Goal: Task Accomplishment & Management: Manage account settings

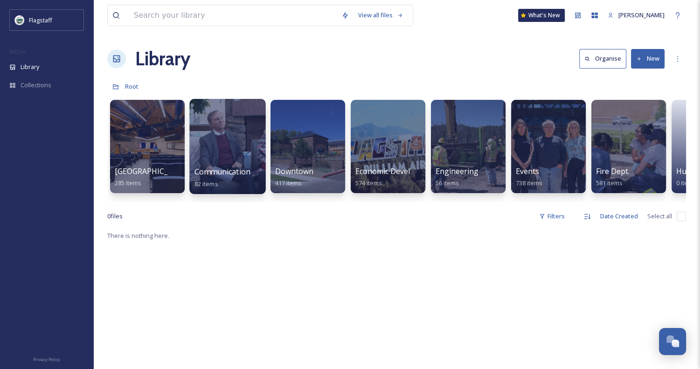
click at [234, 159] on div at bounding box center [227, 146] width 76 height 95
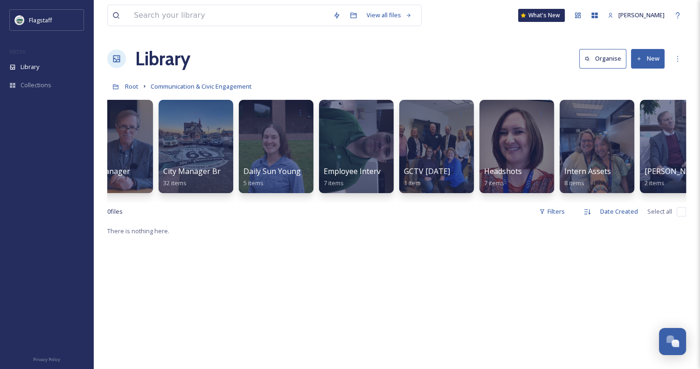
scroll to position [0, 223]
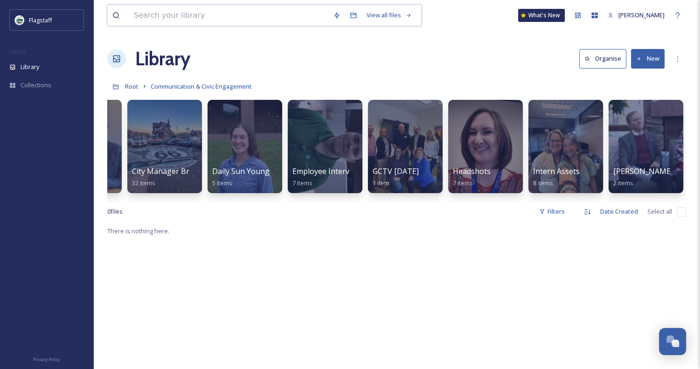
click at [295, 10] on input at bounding box center [228, 15] width 199 height 21
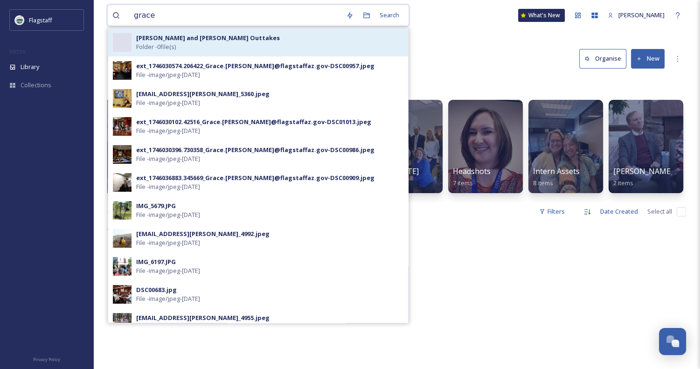
type input "grace"
click at [267, 39] on div "[PERSON_NAME] and [PERSON_NAME] Outtakes Folder - 0 file(s)" at bounding box center [269, 43] width 267 height 18
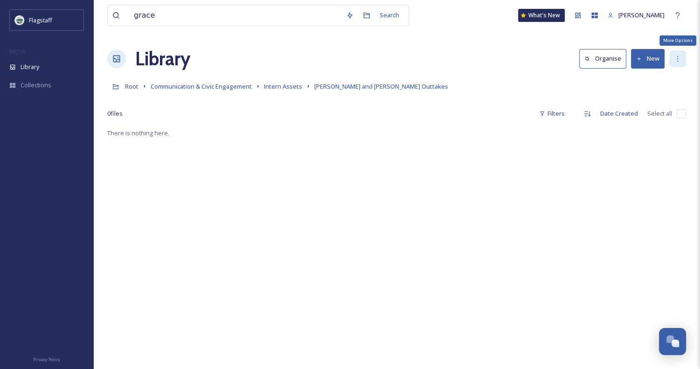
click at [675, 60] on icon at bounding box center [677, 58] width 7 height 7
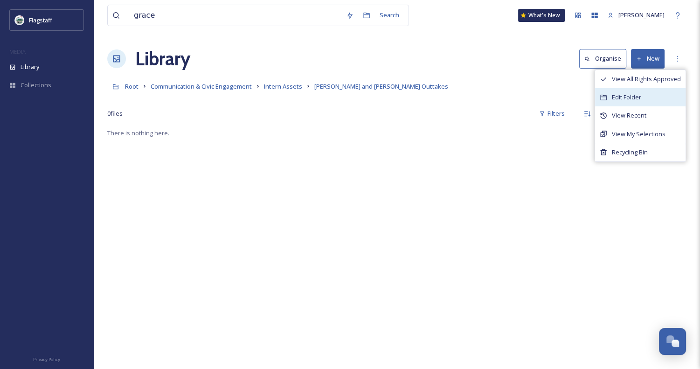
click at [649, 101] on div "Edit Folder" at bounding box center [640, 97] width 90 height 18
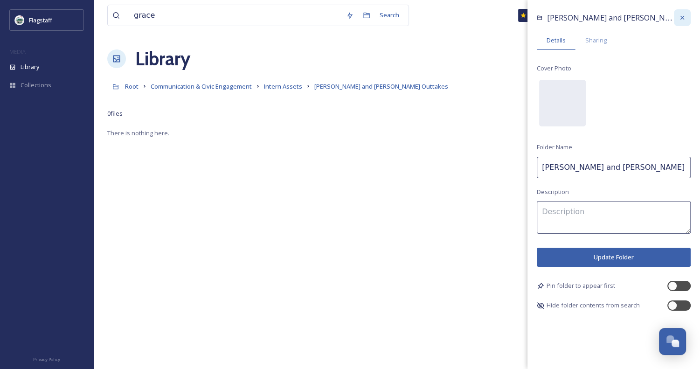
click at [684, 18] on icon at bounding box center [681, 17] width 7 height 7
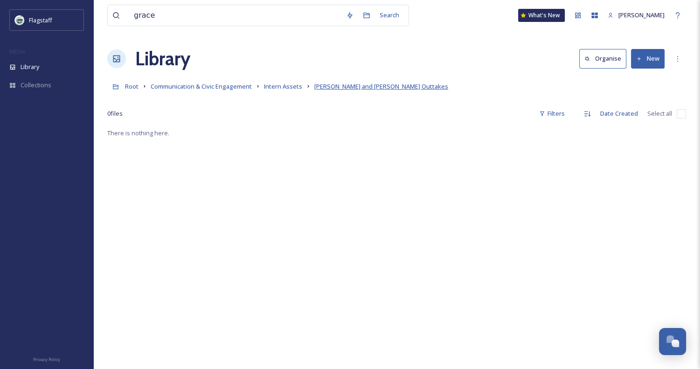
click at [332, 86] on span "[PERSON_NAME] and [PERSON_NAME] Outtakes" at bounding box center [381, 86] width 134 height 8
click at [278, 88] on span "Intern Assets" at bounding box center [283, 86] width 38 height 8
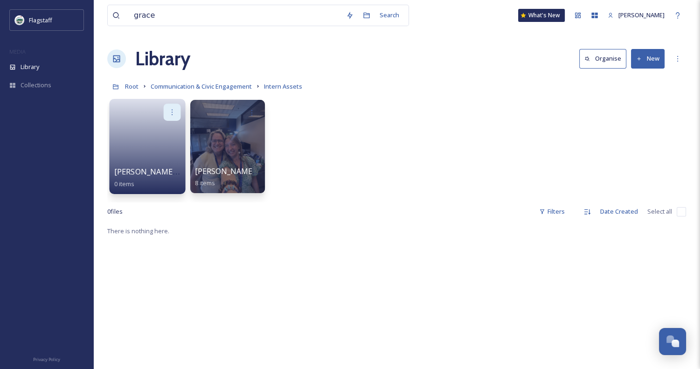
click at [177, 114] on div at bounding box center [172, 112] width 17 height 17
click at [161, 143] on div "Move to Folder" at bounding box center [154, 151] width 52 height 19
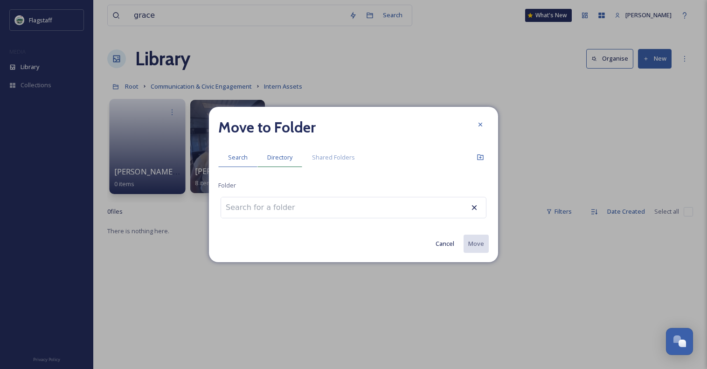
click at [277, 161] on span "Directory" at bounding box center [279, 157] width 25 height 9
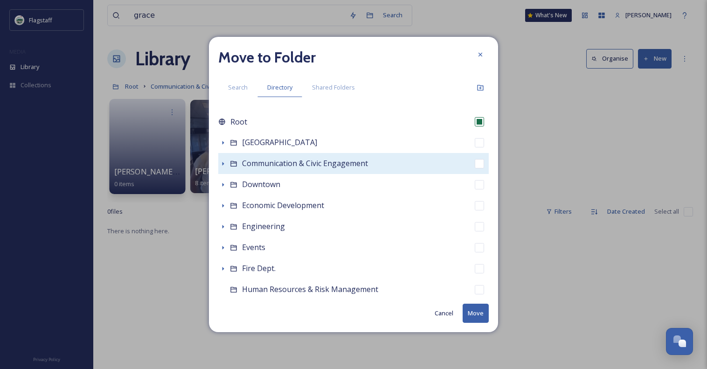
click at [308, 158] on div "Communication & Civic Engagement" at bounding box center [305, 164] width 126 height 12
checkbox input "false"
checkbox input "true"
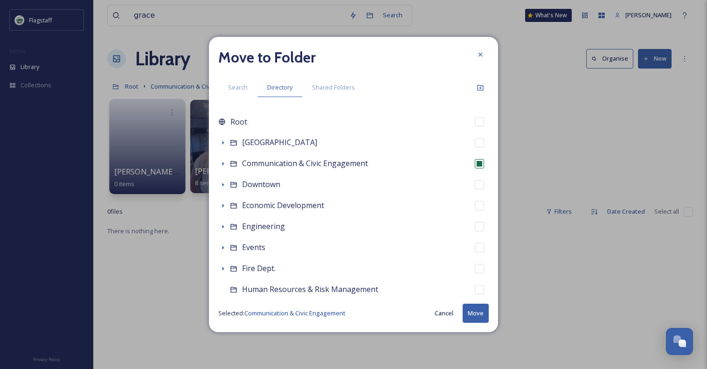
click at [469, 318] on button "Move" at bounding box center [476, 313] width 26 height 19
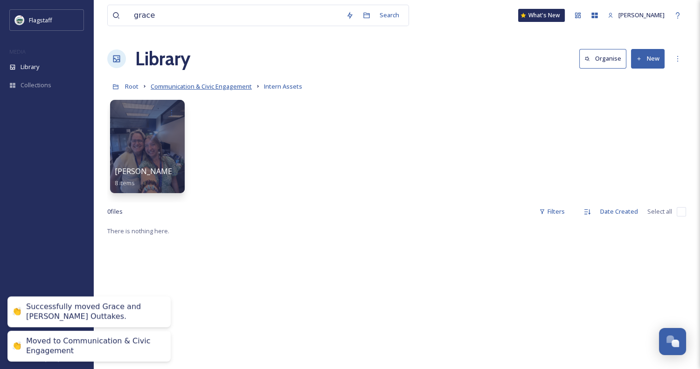
click at [221, 89] on span "Communication & Civic Engagement" at bounding box center [201, 86] width 101 height 8
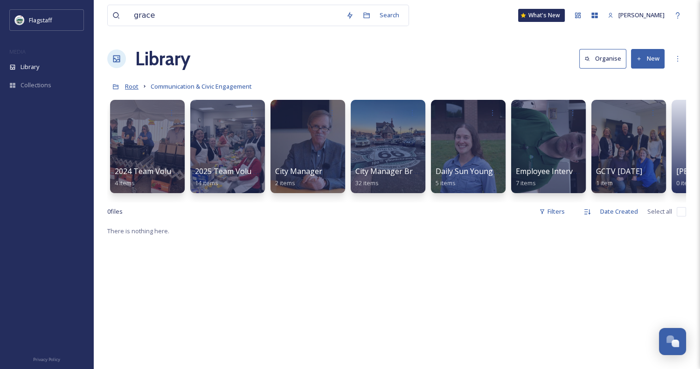
click at [135, 83] on span "Root" at bounding box center [132, 86] width 14 height 8
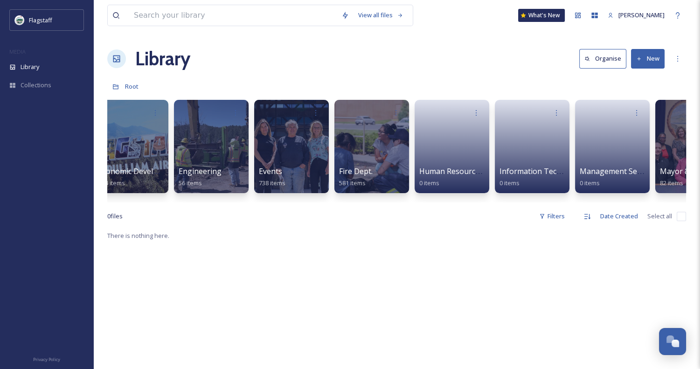
scroll to position [0, 258]
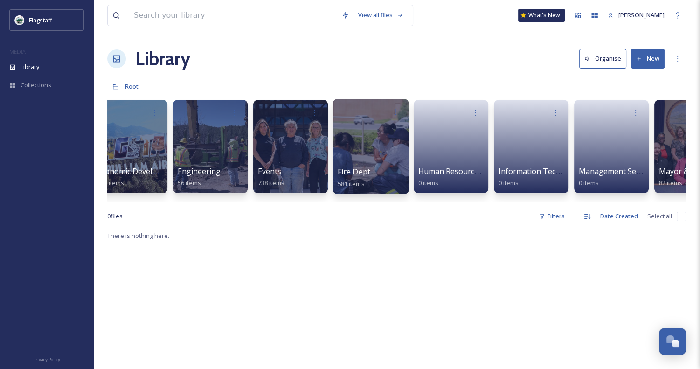
click at [382, 180] on div "Fire Dept. 581 items" at bounding box center [371, 177] width 67 height 23
click at [378, 164] on div at bounding box center [370, 146] width 76 height 95
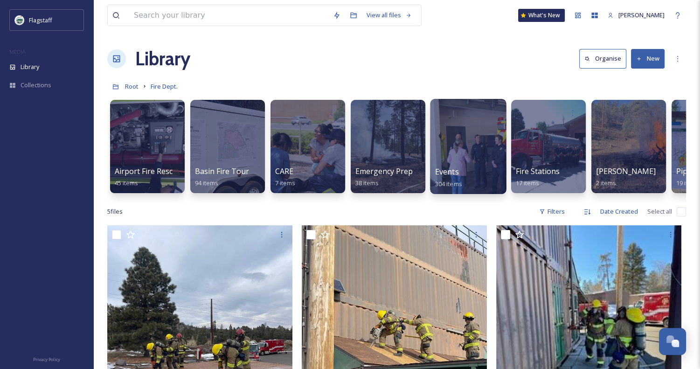
click at [461, 148] on div at bounding box center [468, 146] width 76 height 95
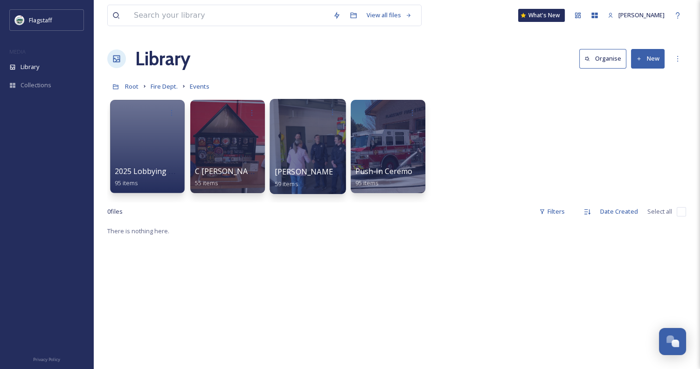
click at [322, 158] on div at bounding box center [308, 146] width 76 height 95
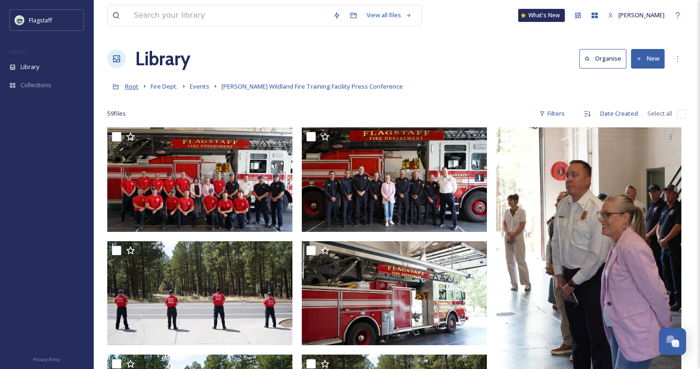
click at [136, 90] on span "Root" at bounding box center [132, 86] width 14 height 8
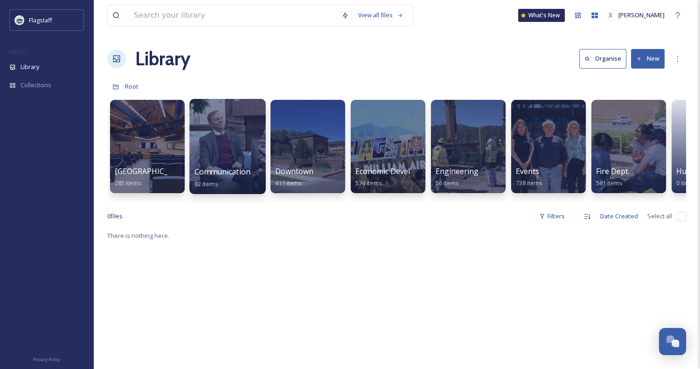
click at [250, 133] on div at bounding box center [227, 146] width 76 height 95
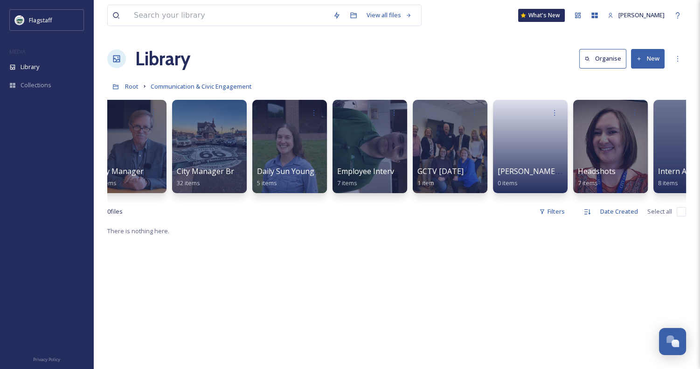
scroll to position [0, 198]
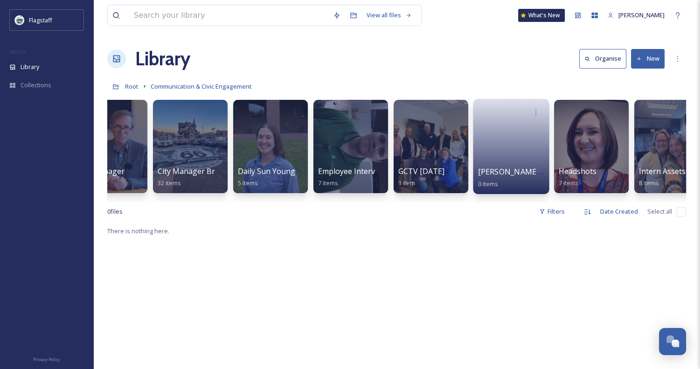
click at [528, 154] on link at bounding box center [511, 143] width 67 height 45
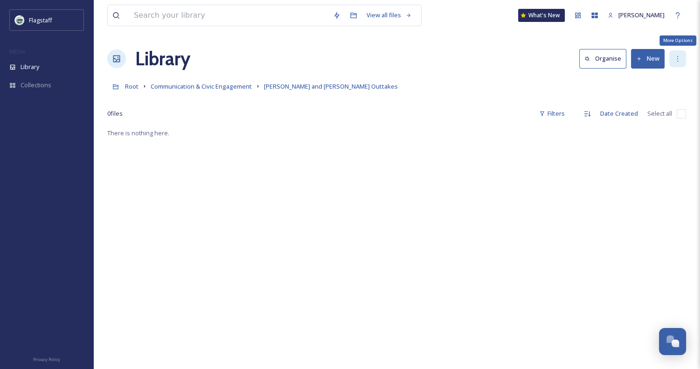
click at [678, 55] on icon at bounding box center [677, 58] width 7 height 7
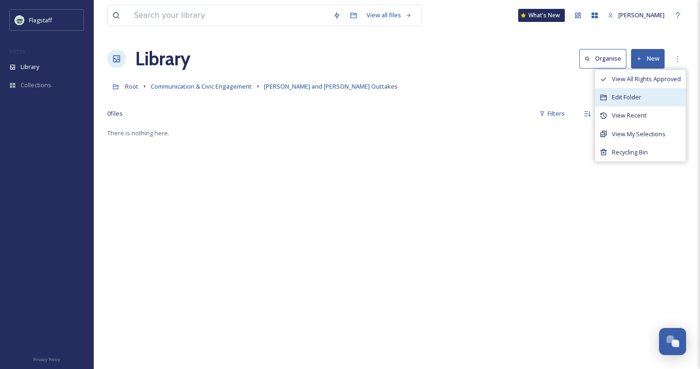
click at [619, 92] on div "Edit Folder" at bounding box center [640, 97] width 90 height 18
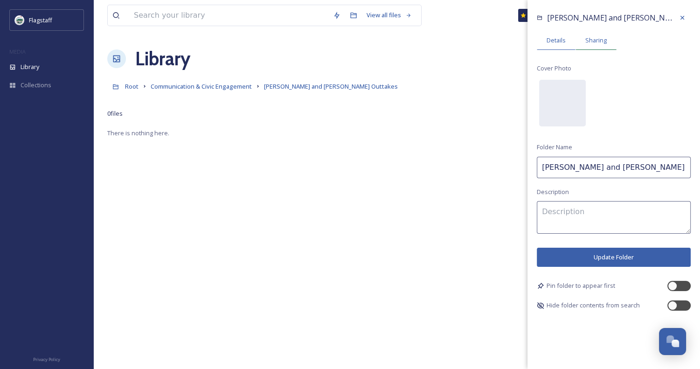
click at [589, 45] on div "Sharing" at bounding box center [595, 40] width 41 height 19
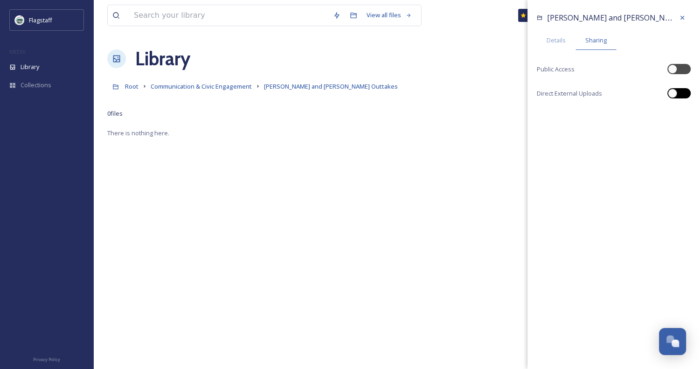
click at [681, 96] on div at bounding box center [678, 93] width 23 height 10
checkbox input "true"
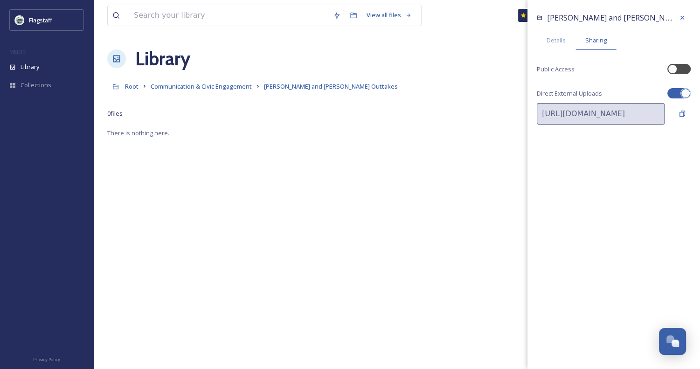
click at [678, 63] on div "[PERSON_NAME] and [PERSON_NAME] Outtakes Details Sharing Public Access Direct E…" at bounding box center [613, 74] width 173 height 148
click at [679, 65] on div at bounding box center [678, 69] width 23 height 10
checkbox input "true"
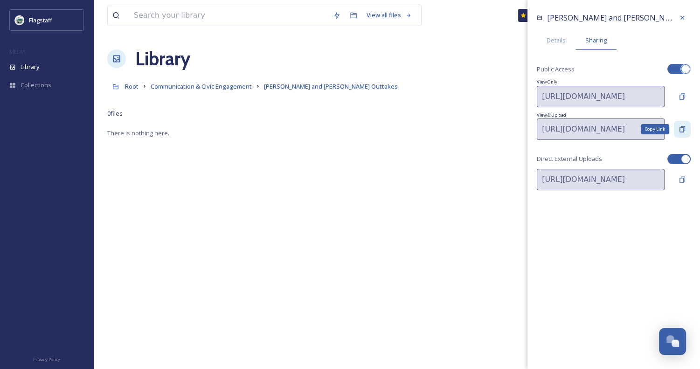
click at [686, 127] on div "Copy Link" at bounding box center [682, 129] width 17 height 17
click at [682, 20] on icon at bounding box center [681, 17] width 7 height 7
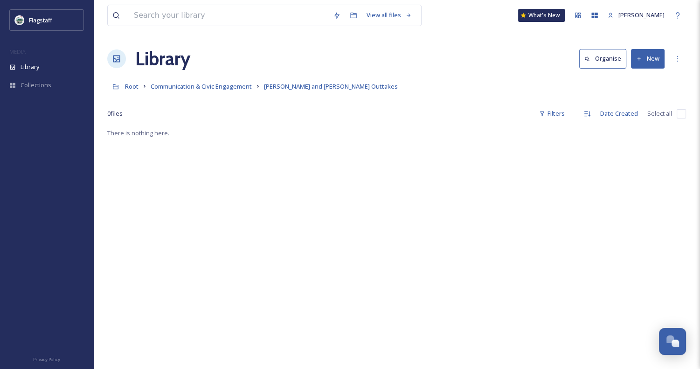
click at [138, 174] on div "There is nothing here." at bounding box center [396, 311] width 579 height 369
click at [189, 89] on span "Communication & Civic Engagement" at bounding box center [201, 86] width 101 height 8
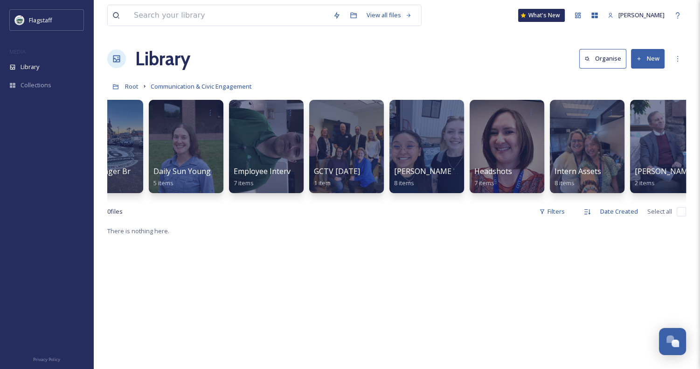
scroll to position [0, 304]
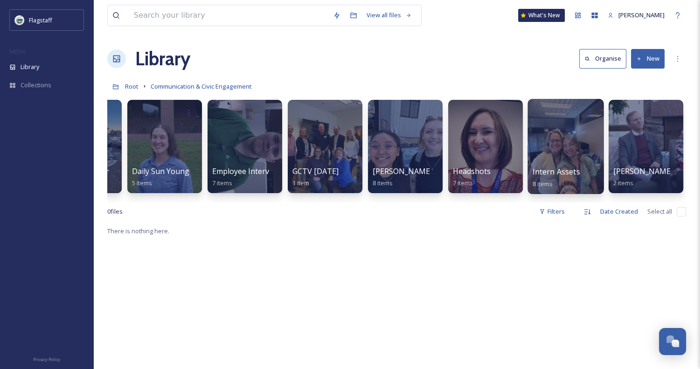
click at [552, 152] on div at bounding box center [565, 146] width 76 height 95
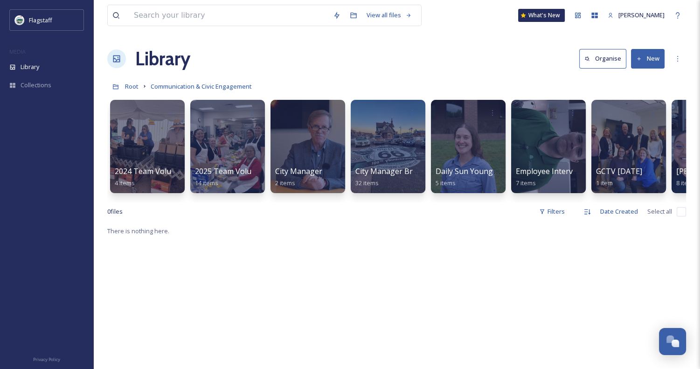
scroll to position [0, 132]
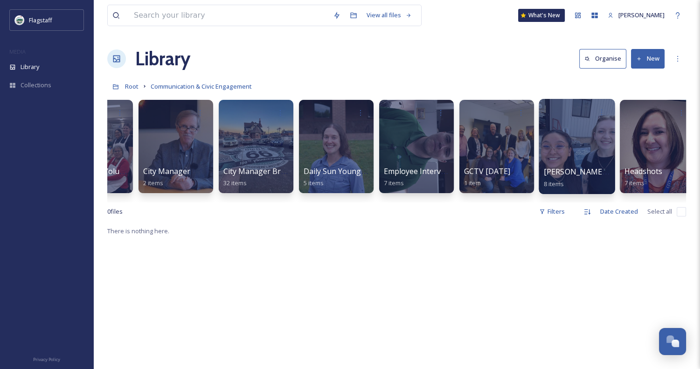
click at [568, 143] on div at bounding box center [577, 146] width 76 height 95
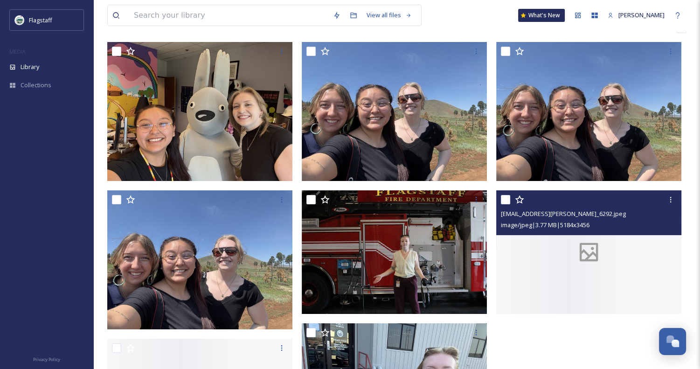
scroll to position [187, 0]
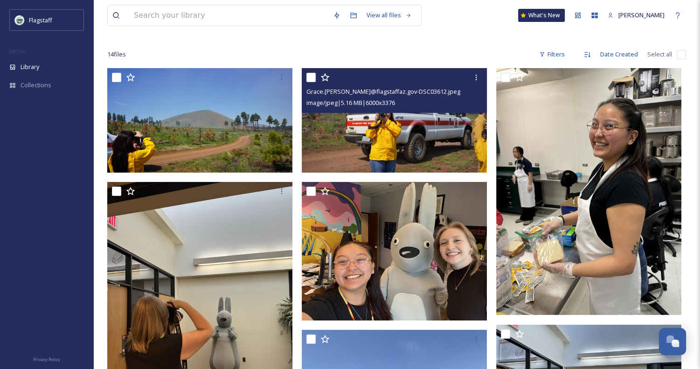
scroll to position [47, 0]
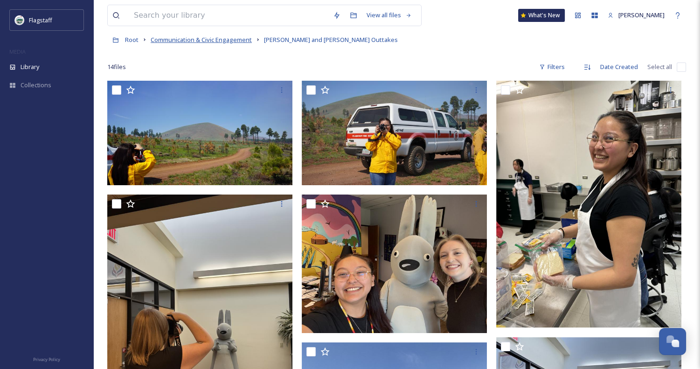
click at [156, 43] on span "Communication & Civic Engagement" at bounding box center [201, 39] width 101 height 8
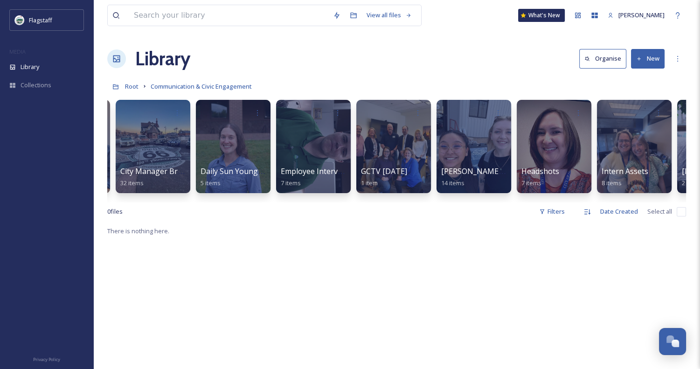
scroll to position [0, 263]
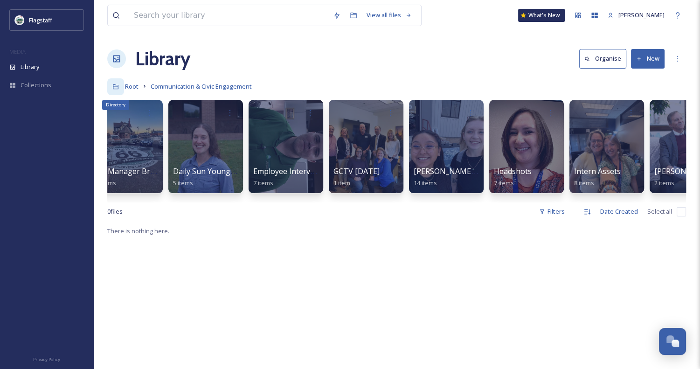
click at [123, 86] on div "Directory" at bounding box center [115, 86] width 17 height 17
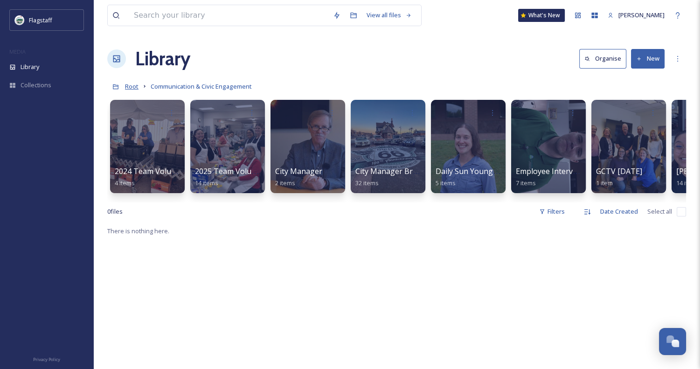
click at [131, 88] on span "Root" at bounding box center [132, 86] width 14 height 8
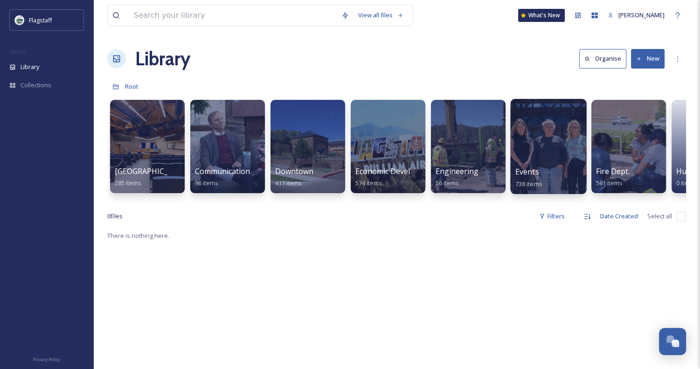
click at [547, 163] on div at bounding box center [548, 146] width 76 height 95
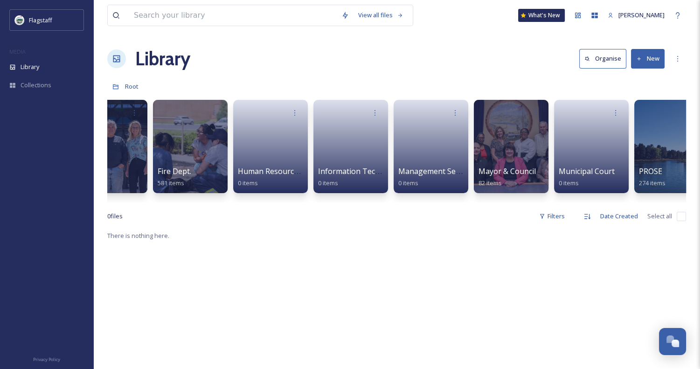
scroll to position [0, 282]
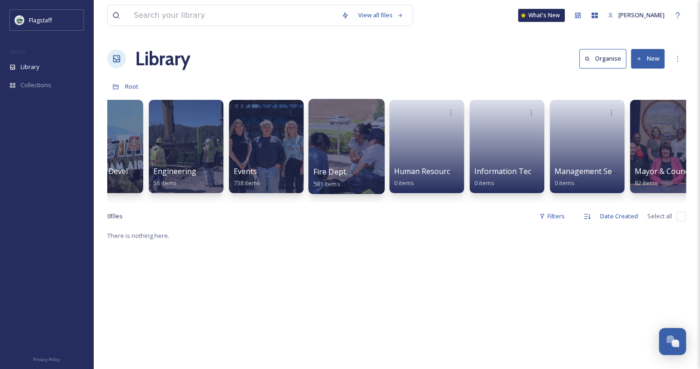
click at [334, 156] on div at bounding box center [346, 146] width 76 height 95
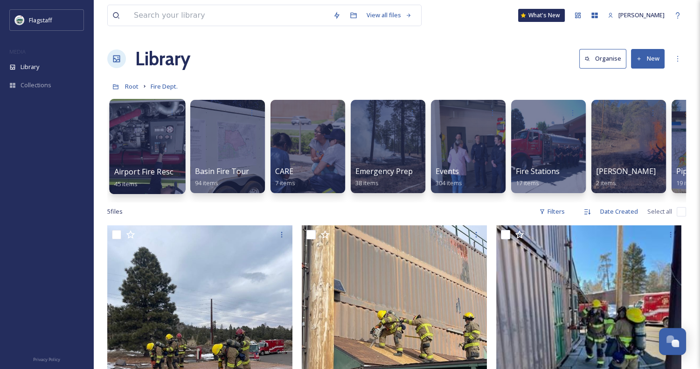
click at [152, 148] on div at bounding box center [147, 146] width 76 height 95
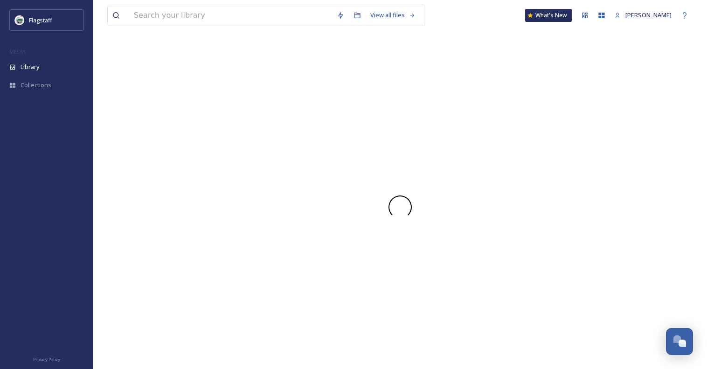
click at [152, 148] on div at bounding box center [400, 207] width 586 height 324
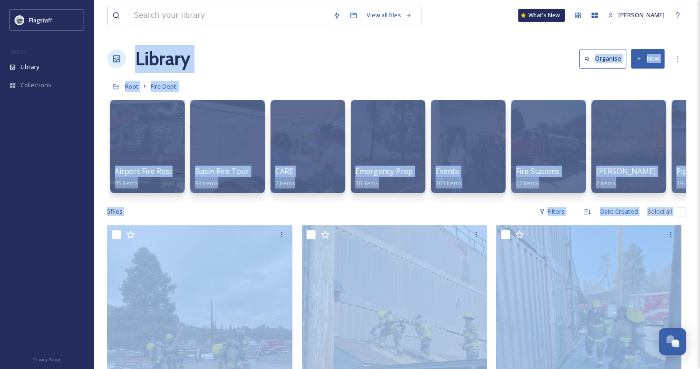
click at [387, 195] on div "Airport Fire Rescue 45 items Basin Fire Tour 94 items CARE 7 items Emergency Pr…" at bounding box center [396, 148] width 579 height 107
click at [410, 212] on div "5 file s Filters Date Created Select all" at bounding box center [396, 211] width 579 height 18
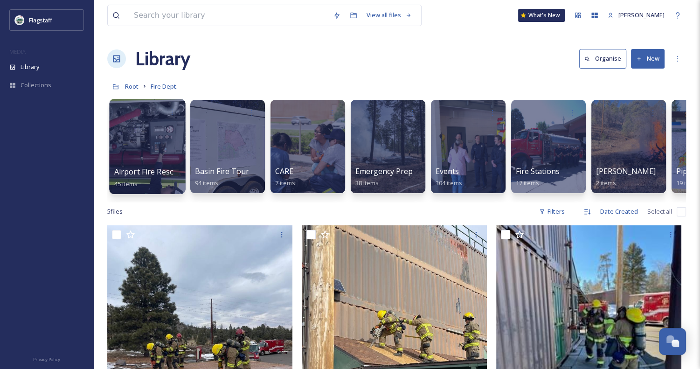
click at [160, 154] on div at bounding box center [147, 146] width 76 height 95
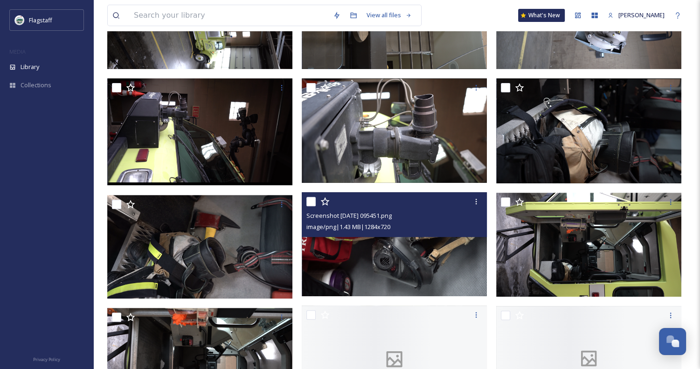
scroll to position [420, 0]
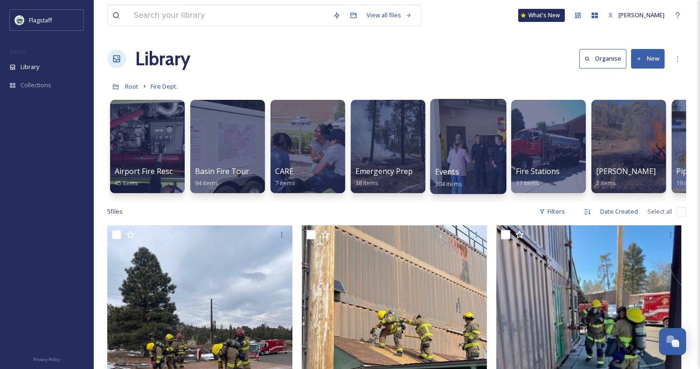
click at [462, 167] on div "Events 304 items" at bounding box center [468, 177] width 67 height 23
click at [460, 130] on div at bounding box center [468, 146] width 76 height 95
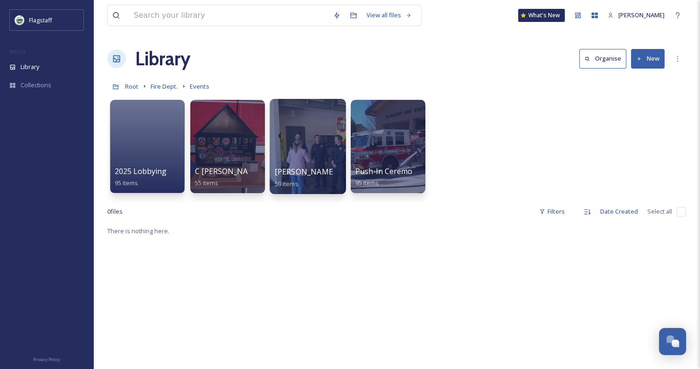
click at [305, 149] on div at bounding box center [308, 146] width 76 height 95
